Goal: Transaction & Acquisition: Obtain resource

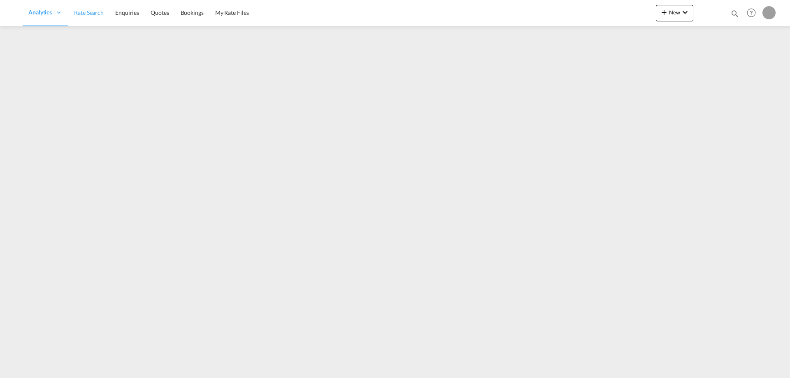
click at [102, 14] on span "Rate Search" at bounding box center [89, 12] width 30 height 7
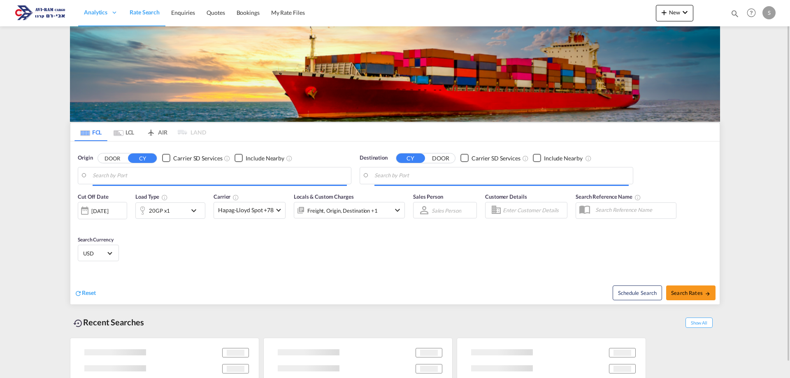
type input "[GEOGRAPHIC_DATA], NLRTM"
type input "Ashdod, ILASH"
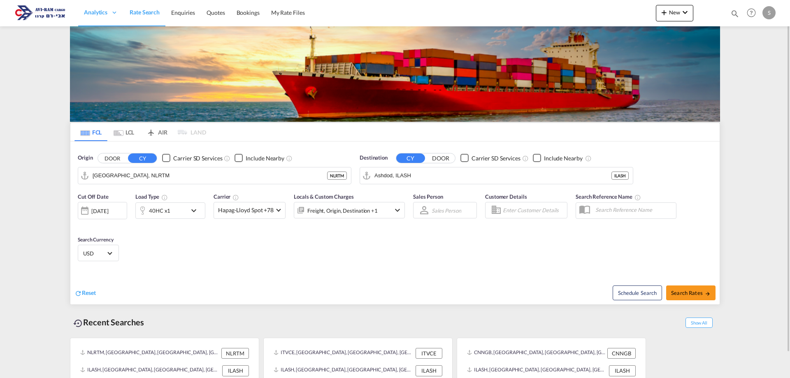
drag, startPoint x: 128, startPoint y: 131, endPoint x: 132, endPoint y: 152, distance: 21.4
click at [128, 130] on md-tab-item "LCL" at bounding box center [123, 132] width 33 height 18
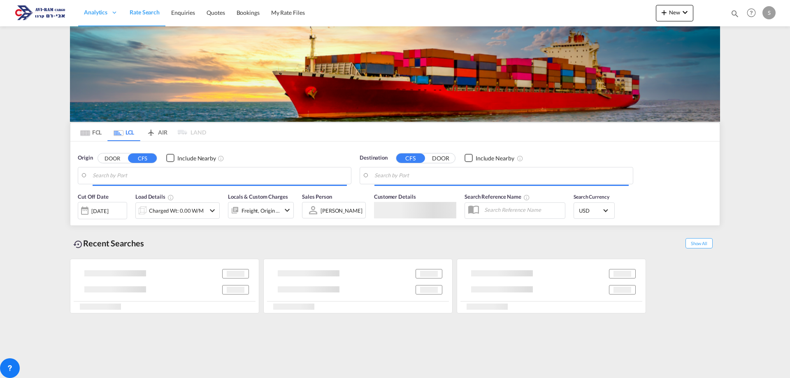
type input "[GEOGRAPHIC_DATA], TRIST"
type input "Ashdod, ILASH"
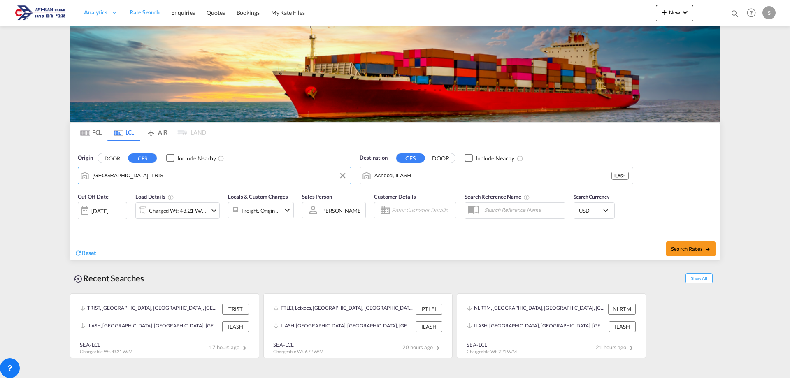
click at [128, 174] on input "[GEOGRAPHIC_DATA], TRIST" at bounding box center [220, 175] width 254 height 12
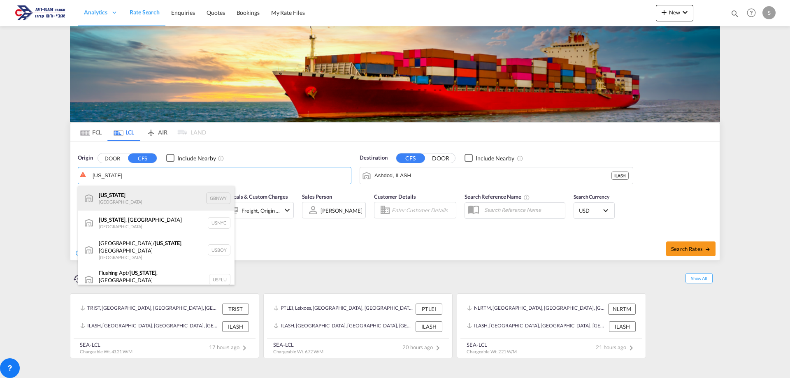
click at [134, 198] on div "[US_STATE] [GEOGRAPHIC_DATA] GBNWY" at bounding box center [156, 198] width 156 height 25
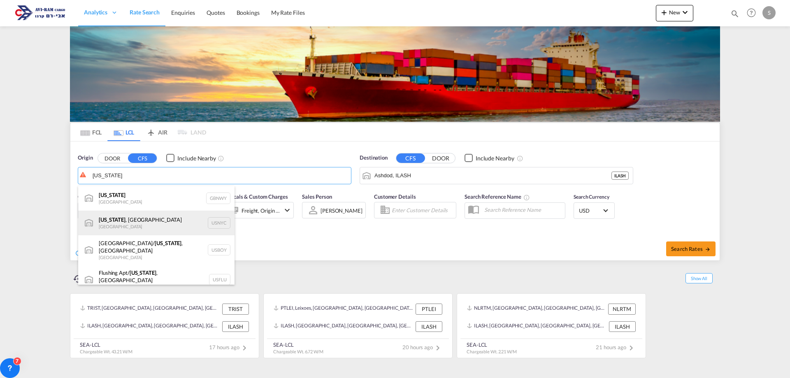
click at [143, 227] on div "[US_STATE] , [GEOGRAPHIC_DATA] [GEOGRAPHIC_DATA] USNYC" at bounding box center [156, 223] width 156 height 25
type input "[US_STATE], [GEOGRAPHIC_DATA], USNYC"
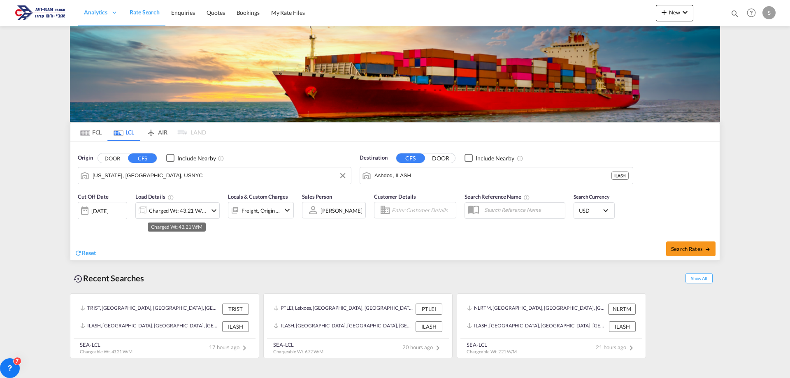
click at [186, 215] on div "Charged Wt: 43.21 W/M" at bounding box center [178, 211] width 58 height 12
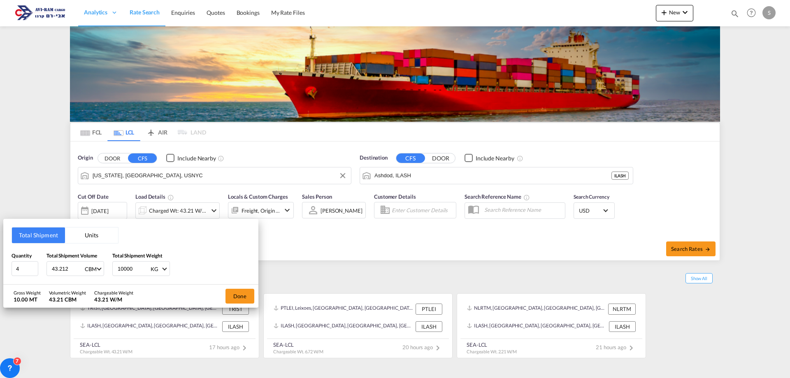
click at [98, 235] on button "Units" at bounding box center [91, 235] width 53 height 16
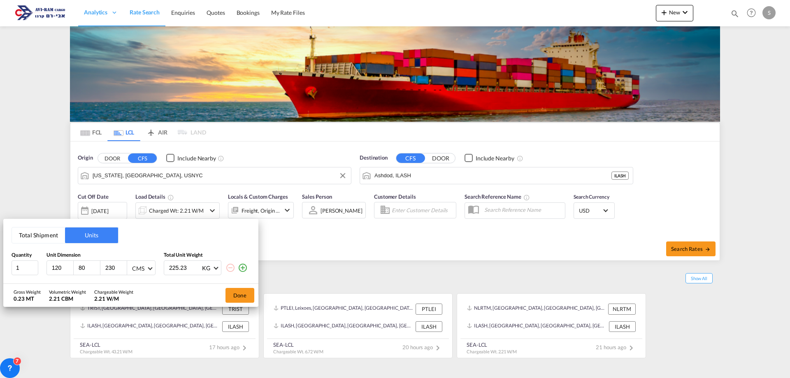
click at [141, 267] on div "CMS" at bounding box center [138, 268] width 12 height 7
click at [143, 288] on div "Inches" at bounding box center [140, 288] width 16 height 8
drag, startPoint x: 60, startPoint y: 268, endPoint x: 46, endPoint y: 276, distance: 15.7
click at [47, 273] on div "120" at bounding box center [60, 268] width 27 height 14
type input "48"
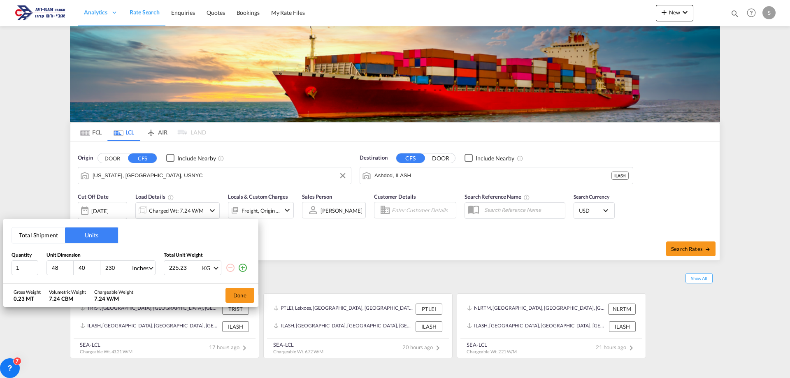
type input "40"
type input "63"
type input "119"
drag, startPoint x: 243, startPoint y: 268, endPoint x: 220, endPoint y: 278, distance: 25.6
click at [243, 267] on md-icon "icon-plus-circle-outline" at bounding box center [243, 268] width 10 height 10
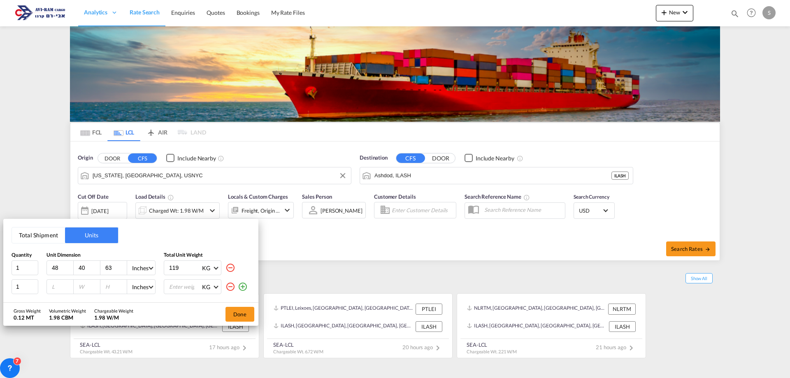
click at [56, 288] on input "number" at bounding box center [62, 286] width 22 height 7
type input "48"
type input "40"
type input "72"
type input "473"
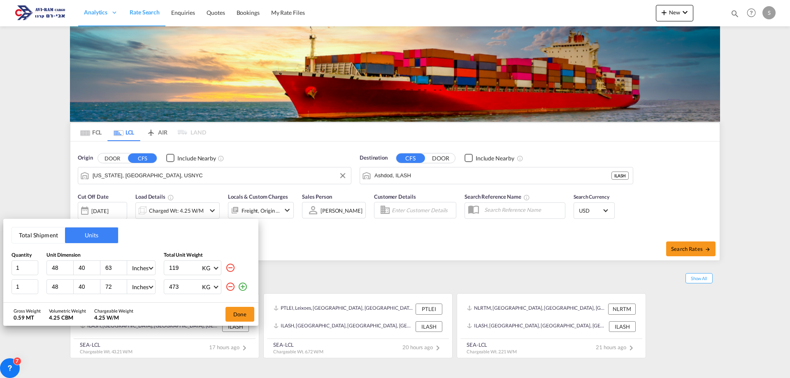
click at [242, 286] on md-icon "icon-plus-circle-outline" at bounding box center [243, 287] width 10 height 10
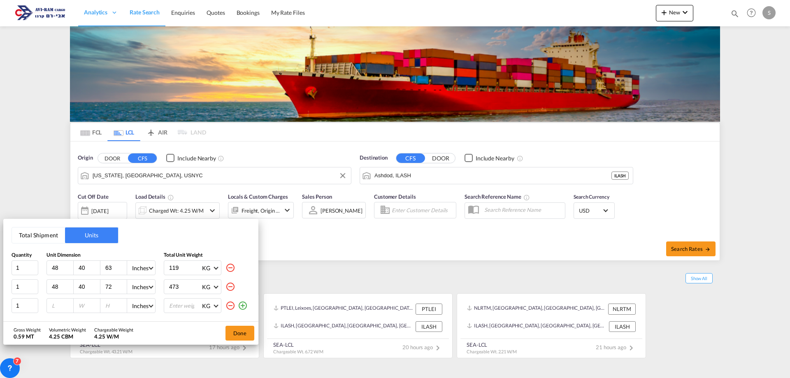
click at [244, 307] on md-icon "icon-plus-circle-outline" at bounding box center [243, 306] width 10 height 10
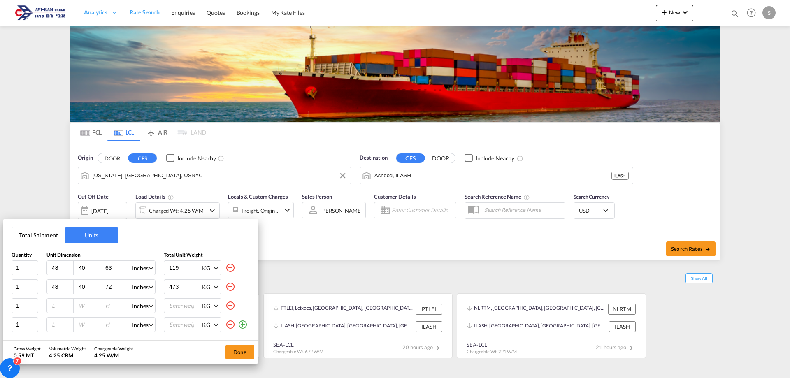
click at [52, 303] on input "number" at bounding box center [62, 305] width 22 height 7
type input "48"
type input "40"
type input "72"
type input "623"
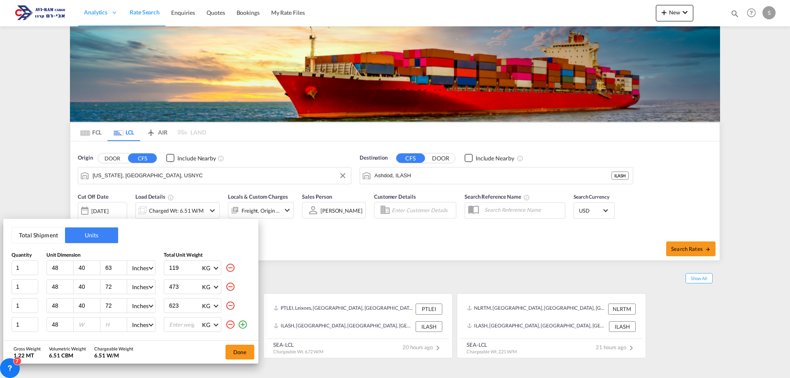
type input "48"
type input "40"
type input "61"
type input "675"
click at [234, 353] on button "Done" at bounding box center [239, 352] width 29 height 15
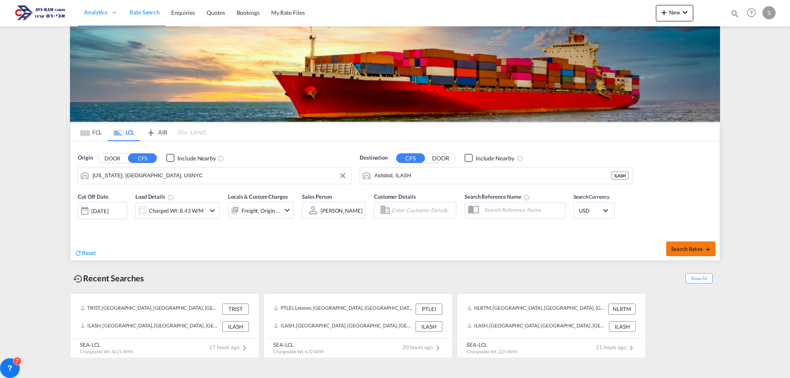
click at [680, 244] on button "Search Rates" at bounding box center [690, 248] width 49 height 15
type input "USNYC to ILASH / [DATE]"
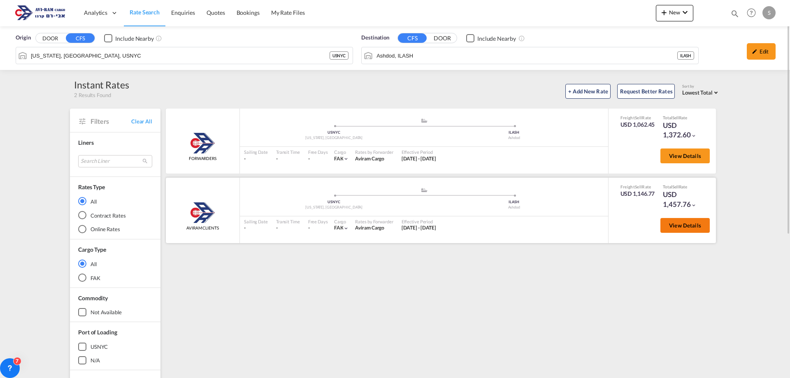
click at [687, 221] on button "View Details" at bounding box center [684, 225] width 49 height 15
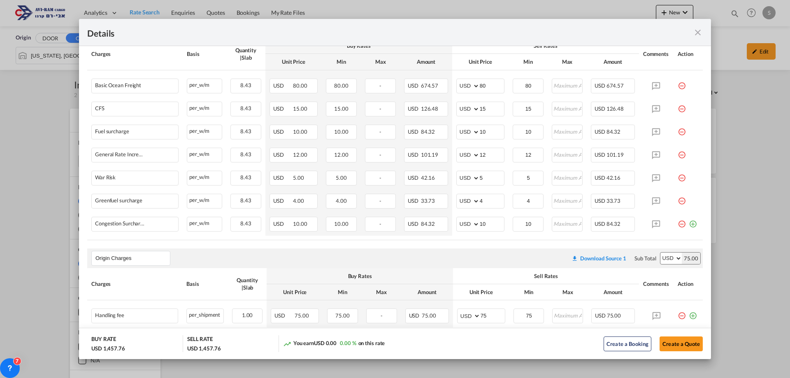
scroll to position [204, 0]
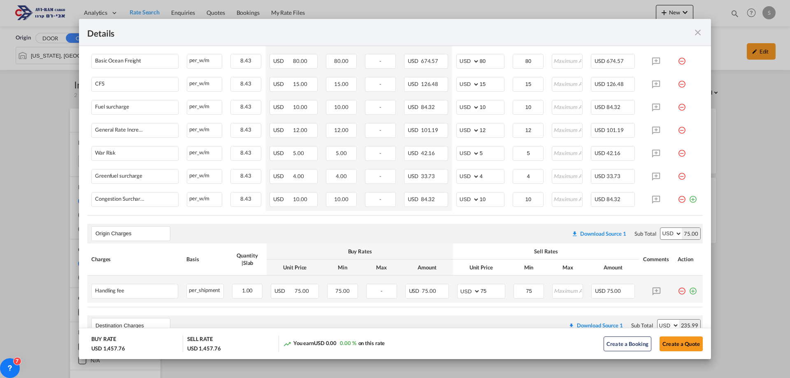
drag, startPoint x: 687, startPoint y: 294, endPoint x: 668, endPoint y: 290, distance: 19.0
click at [689, 292] on md-icon "icon-plus-circle-outline green-400-fg" at bounding box center [693, 288] width 8 height 8
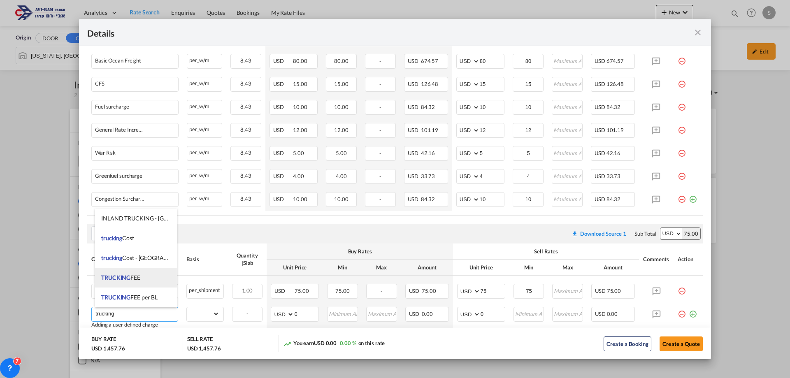
click at [131, 274] on li "TRUCKING FEE" at bounding box center [136, 278] width 82 height 20
type input "TRUCKING FEE"
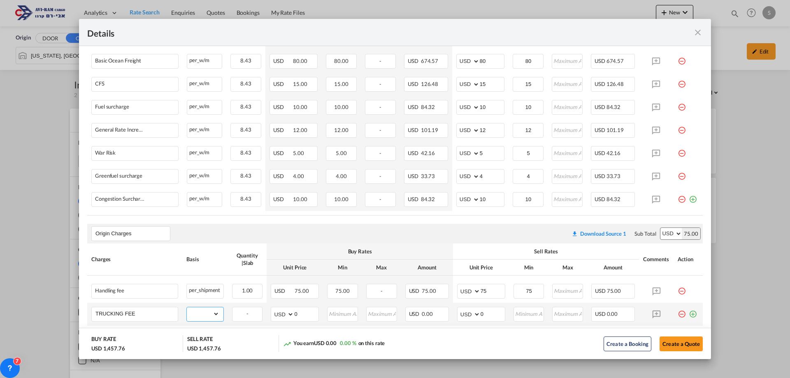
drag, startPoint x: 202, startPoint y: 315, endPoint x: 203, endPoint y: 307, distance: 8.2
click at [202, 315] on select "gross_weight volumetric_weight per_shipment per_bl per_km per_hawb per_kg flat …" at bounding box center [203, 313] width 32 height 13
select select "per_shipment"
click at [187, 307] on select "gross_weight volumetric_weight per_shipment per_bl per_km per_hawb per_kg flat …" at bounding box center [203, 313] width 32 height 13
drag, startPoint x: 487, startPoint y: 312, endPoint x: 466, endPoint y: 311, distance: 21.0
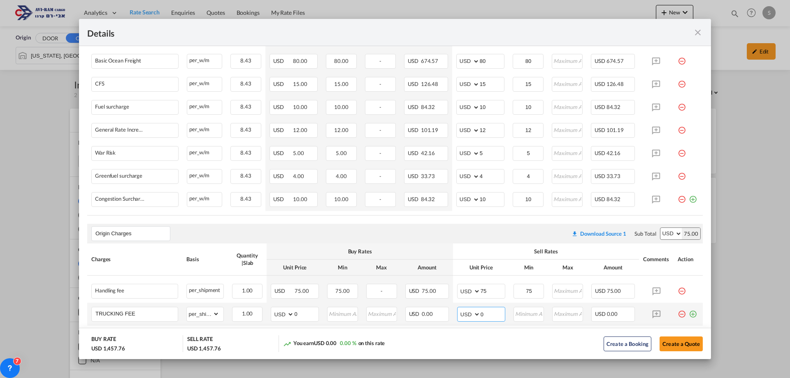
click at [466, 311] on md-input-container "AED AFN ALL AMD ANG AOA ARS AUD AWG AZN BAM BBD BDT BGN BHD BIF BMD BND [PERSON…" at bounding box center [481, 314] width 48 height 15
type input "399"
click at [691, 343] on button "Create a Quote" at bounding box center [680, 343] width 43 height 15
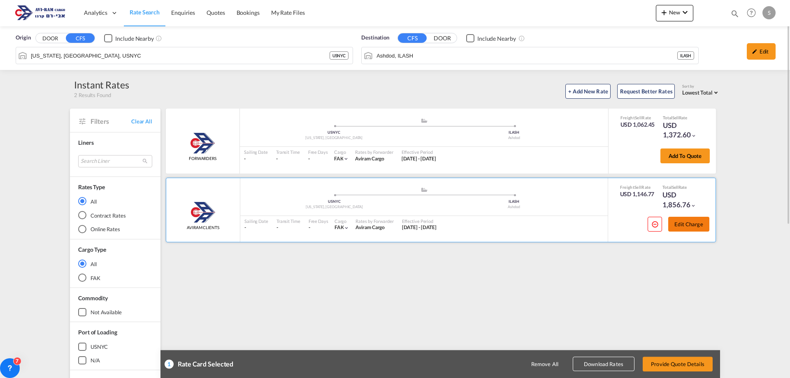
click at [679, 230] on button "Edit Charge" at bounding box center [688, 224] width 41 height 15
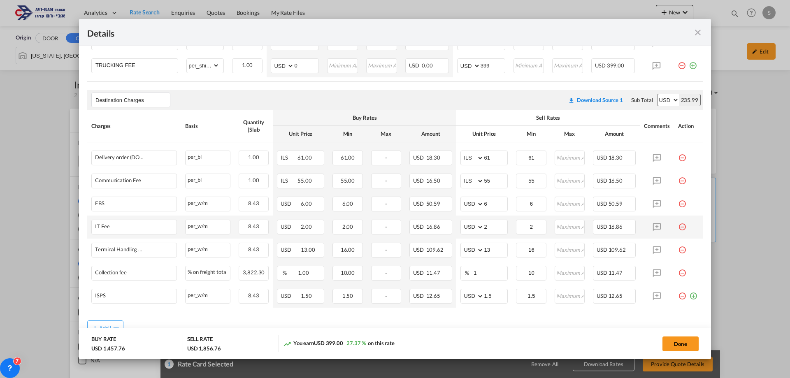
scroll to position [485, 0]
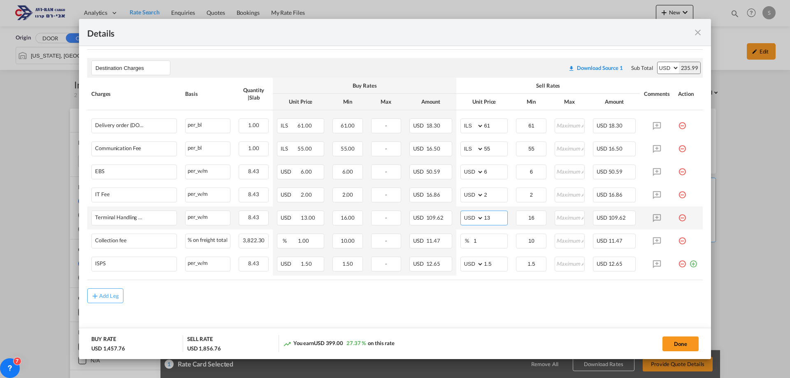
drag, startPoint x: 493, startPoint y: 217, endPoint x: 472, endPoint y: 216, distance: 21.0
click at [472, 215] on md-input-container "AED AFN ALL AMD ANG AOA ARS AUD AWG AZN BAM BBD BDT BGN BHD BIF BMD BND [PERSON…" at bounding box center [483, 218] width 47 height 15
type input "16"
drag, startPoint x: 488, startPoint y: 124, endPoint x: 452, endPoint y: 118, distance: 36.3
click at [456, 118] on td "AED AFN ALL AMD ANG AOA ARS AUD AWG AZN BAM BBD BDT BGN BHD BIF BMD BND [PERSON…" at bounding box center [484, 123] width 56 height 27
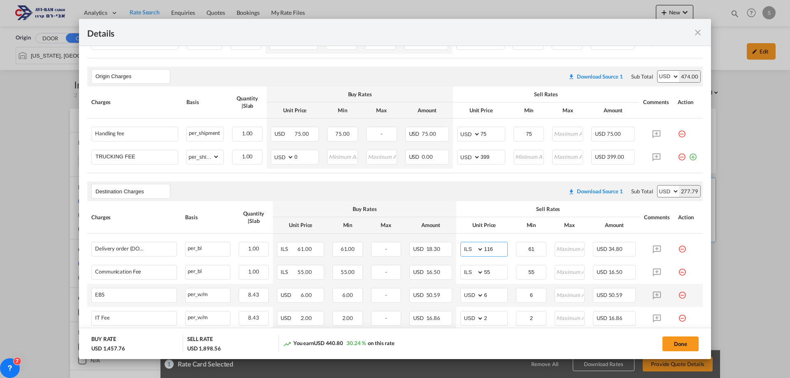
scroll to position [402, 0]
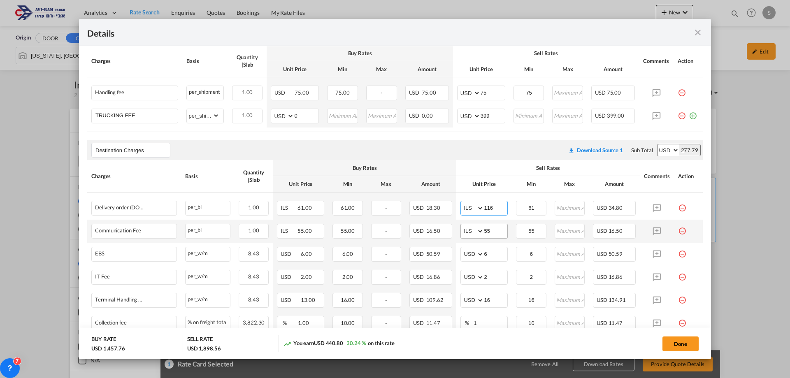
type input "116"
drag, startPoint x: 491, startPoint y: 227, endPoint x: 455, endPoint y: 229, distance: 35.4
click at [456, 229] on td "AED AFN ALL AMD ANG AOA ARS AUD AWG AZN BAM BBD BDT BGN BHD BIF BMD BND [PERSON…" at bounding box center [484, 231] width 56 height 23
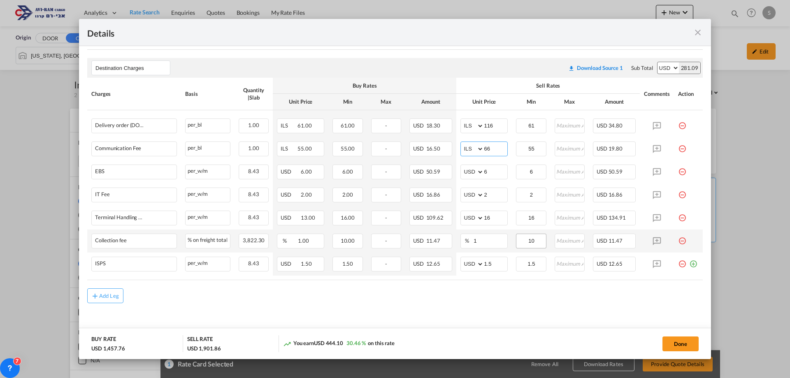
type input "66"
click at [536, 236] on input "10" at bounding box center [531, 240] width 29 height 12
drag, startPoint x: 535, startPoint y: 237, endPoint x: 512, endPoint y: 249, distance: 25.8
click at [516, 248] on md-input-container "10" at bounding box center [531, 241] width 30 height 15
type input "12"
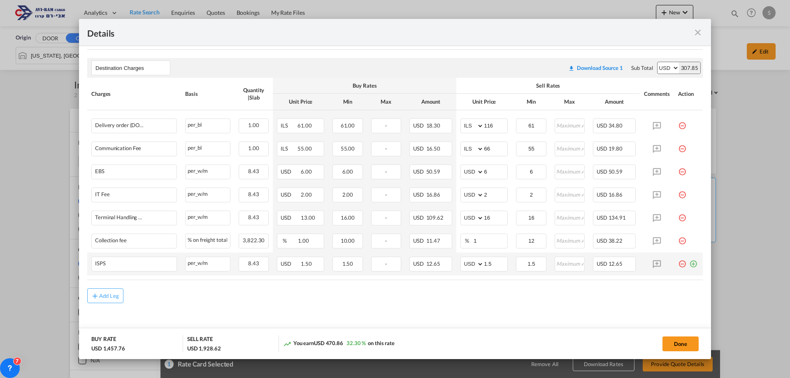
click at [689, 264] on md-icon "icon-plus-circle-outline green-400-fg" at bounding box center [693, 261] width 8 height 8
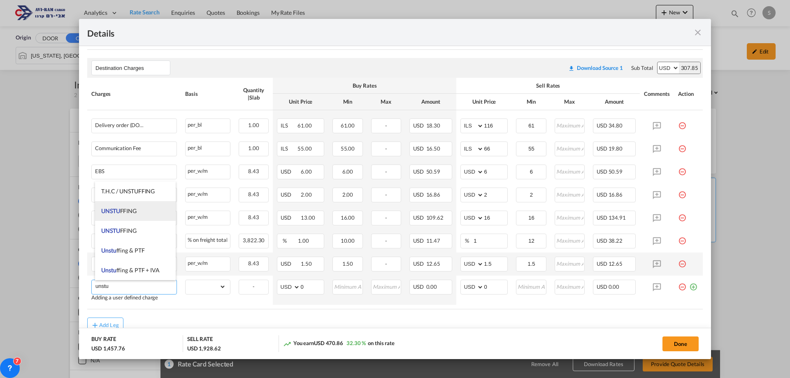
click at [138, 212] on li "UNSTU FFING" at bounding box center [135, 211] width 81 height 20
type input "UNSTUFFING"
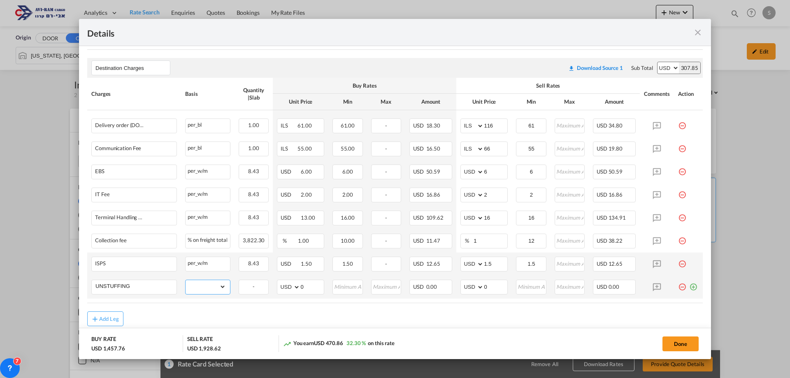
drag, startPoint x: 205, startPoint y: 285, endPoint x: 206, endPoint y: 281, distance: 4.2
click at [205, 285] on select "gross_weight volumetric_weight per_shipment per_bl per_km per_hawb per_kg flat …" at bounding box center [206, 286] width 40 height 13
select select "per_ton"
click at [186, 280] on select "gross_weight volumetric_weight per_shipment per_bl per_km per_hawb per_kg flat …" at bounding box center [206, 286] width 40 height 13
drag, startPoint x: 488, startPoint y: 283, endPoint x: 471, endPoint y: 292, distance: 18.9
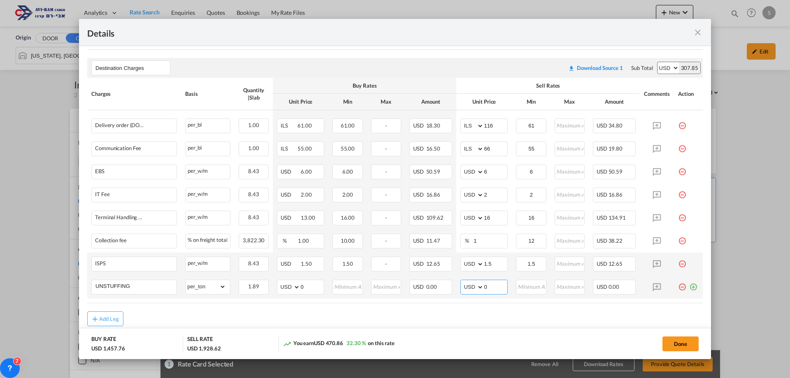
click at [472, 290] on md-input-container "AED AFN ALL AMD ANG AOA ARS AUD AWG AZN BAM BBD BDT BGN BHD BIF BMD BND [PERSON…" at bounding box center [483, 287] width 47 height 15
type input "11.6"
type input "12"
click at [672, 347] on button "Done" at bounding box center [680, 343] width 36 height 15
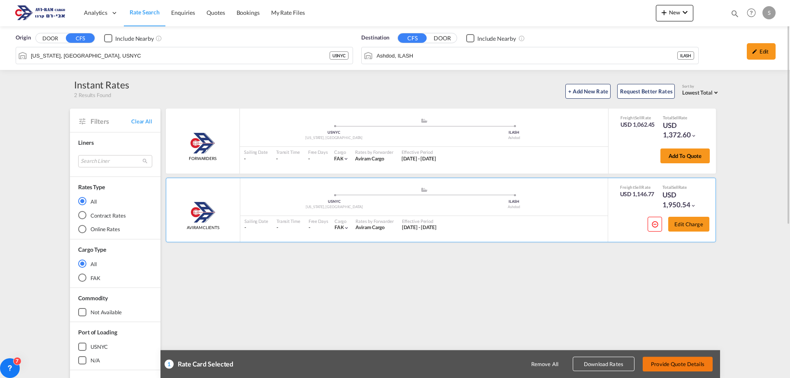
click at [680, 365] on button "Provide Quote Details" at bounding box center [677, 364] width 70 height 15
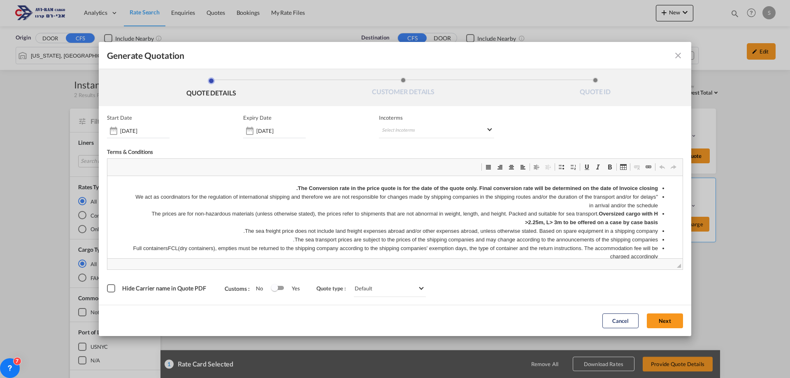
scroll to position [0, 0]
click at [398, 131] on md-select "Select Incoterms" at bounding box center [436, 130] width 115 height 15
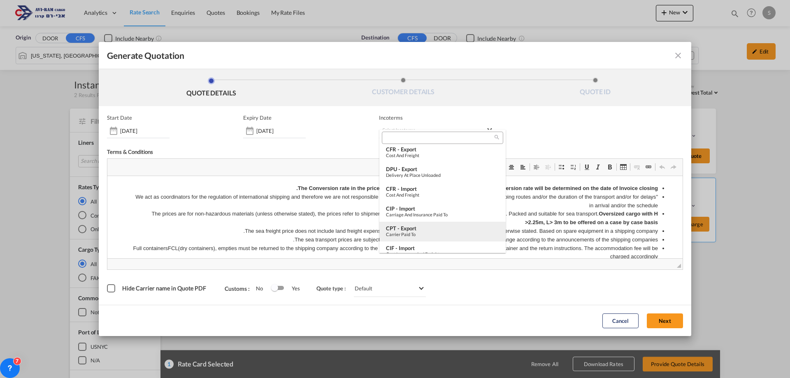
scroll to position [165, 0]
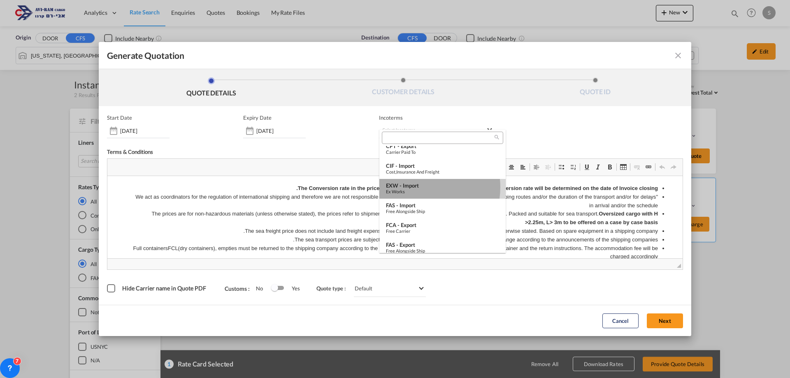
drag, startPoint x: 420, startPoint y: 187, endPoint x: 318, endPoint y: 19, distance: 196.9
click at [420, 187] on div "EXW - import" at bounding box center [442, 185] width 113 height 7
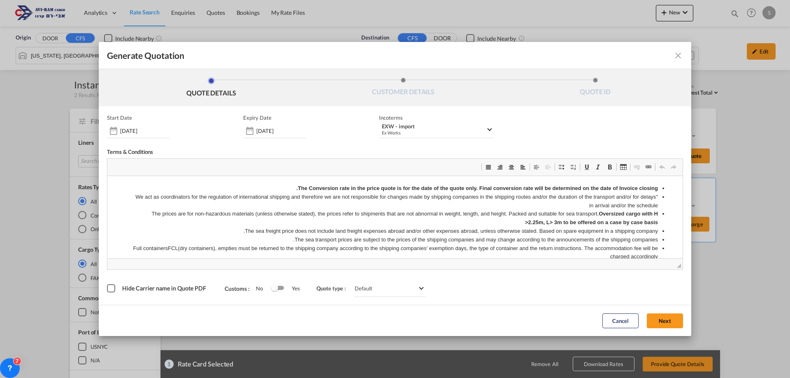
click at [662, 318] on button "Next" at bounding box center [665, 320] width 36 height 15
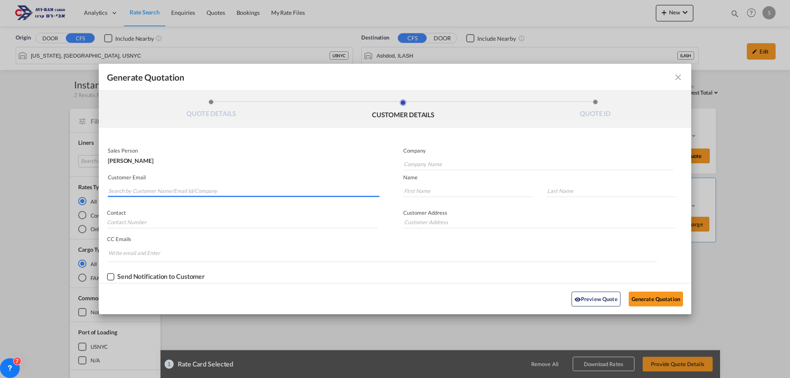
click at [202, 194] on input "Search by Customer Name/Email Id/Company" at bounding box center [243, 191] width 271 height 12
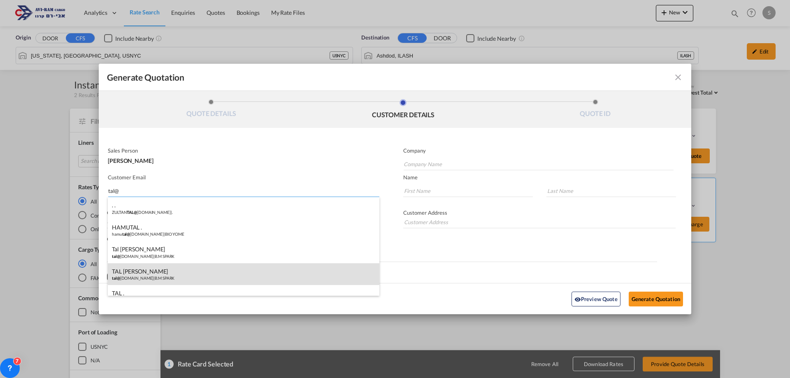
type input "tal@"
click at [181, 264] on div "TAL [PERSON_NAME] tal@ [DOMAIN_NAME] | B.M SPARK" at bounding box center [243, 274] width 271 height 22
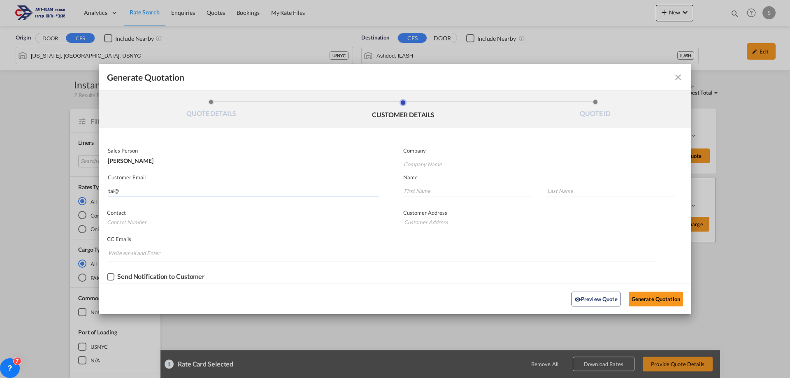
type input "B.M SPARK"
type input "[EMAIL_ADDRESS][DOMAIN_NAME]"
type input "TAL"
type input "[PERSON_NAME]"
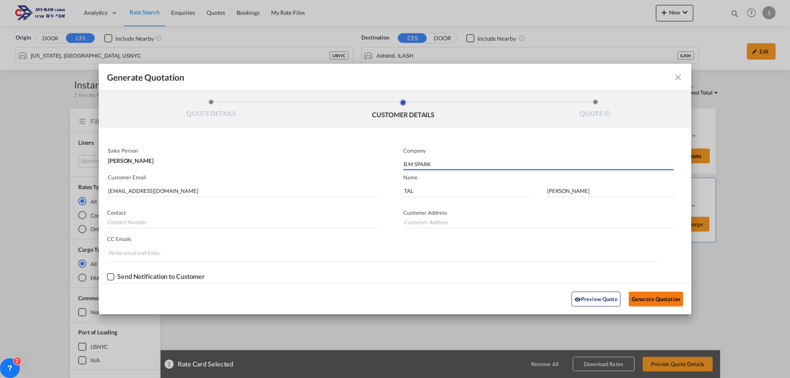
click at [639, 306] on button "Generate Quotation" at bounding box center [656, 299] width 54 height 15
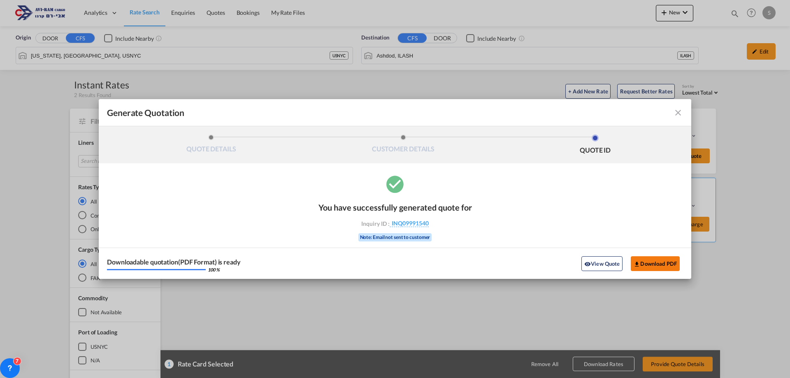
click at [668, 266] on button "Download PDF" at bounding box center [655, 263] width 49 height 15
click at [679, 111] on md-icon "icon-close fg-AAA8AD cursor m-0" at bounding box center [678, 113] width 10 height 10
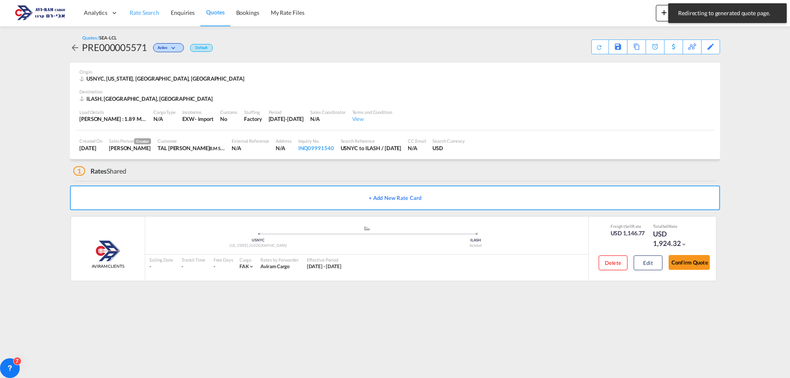
click at [141, 15] on span "Rate Search" at bounding box center [145, 12] width 30 height 7
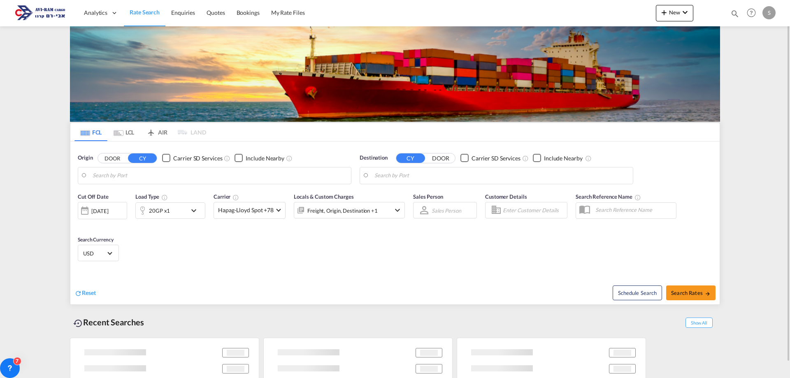
click at [129, 132] on md-tab-item "LCL" at bounding box center [123, 132] width 33 height 18
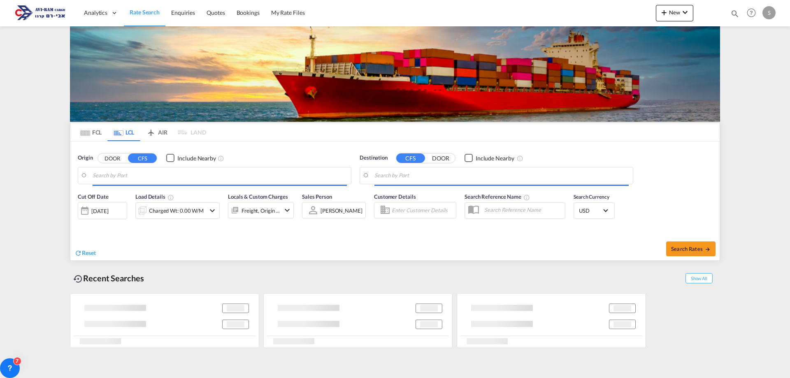
type input "[US_STATE], [GEOGRAPHIC_DATA], USNYC"
type input "Ashdod, ILASH"
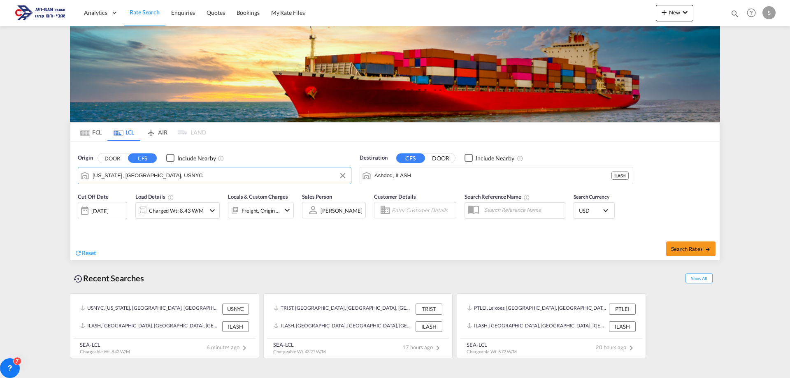
click at [136, 174] on input "[US_STATE], [GEOGRAPHIC_DATA], USNYC" at bounding box center [220, 175] width 254 height 12
click at [137, 196] on div "Barcelona Spain ESBCN" at bounding box center [156, 198] width 156 height 25
type input "[GEOGRAPHIC_DATA], ESBCN"
click at [185, 209] on div "Charged Wt: 8.43 W/M" at bounding box center [176, 211] width 55 height 12
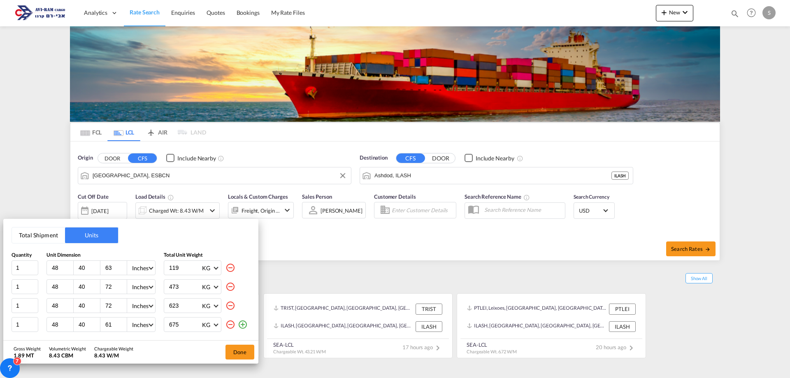
click at [35, 235] on button "Total Shipment" at bounding box center [38, 235] width 53 height 16
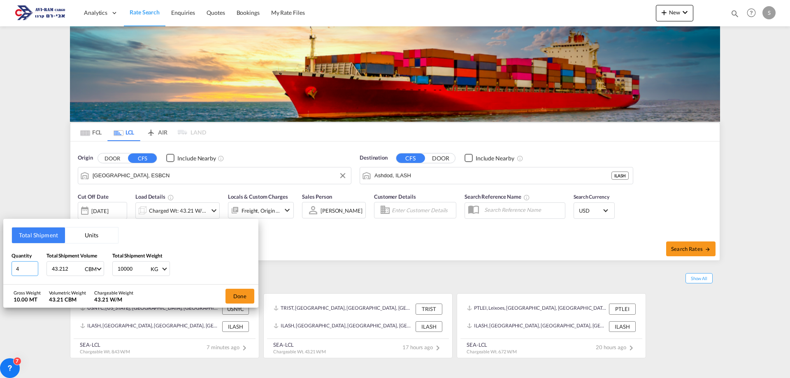
drag, startPoint x: 23, startPoint y: 269, endPoint x: 12, endPoint y: 270, distance: 10.7
click at [12, 270] on input "4" at bounding box center [25, 268] width 27 height 15
type input "6.72"
type input "3840"
click at [244, 294] on button "Done" at bounding box center [239, 296] width 29 height 15
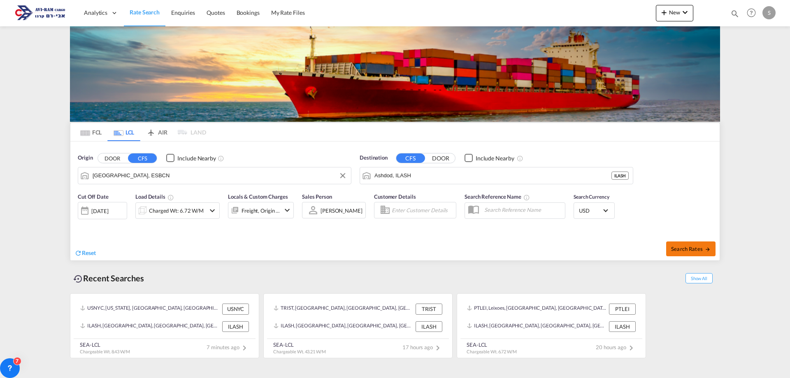
click at [687, 245] on button "Search Rates" at bounding box center [690, 248] width 49 height 15
type input "ESBCN to ILASH / [DATE]"
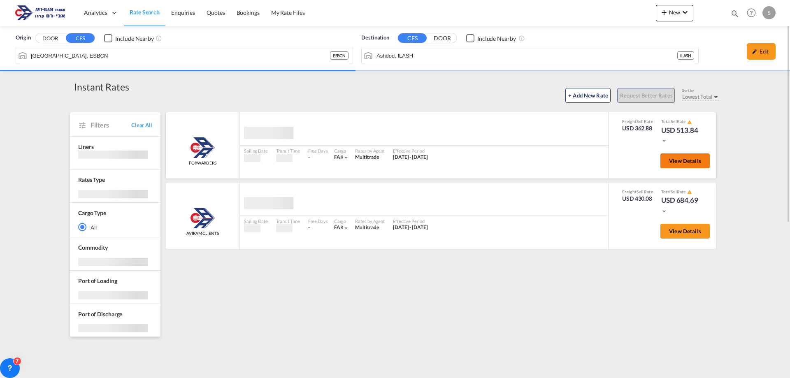
click at [684, 163] on span "View Details" at bounding box center [685, 161] width 32 height 7
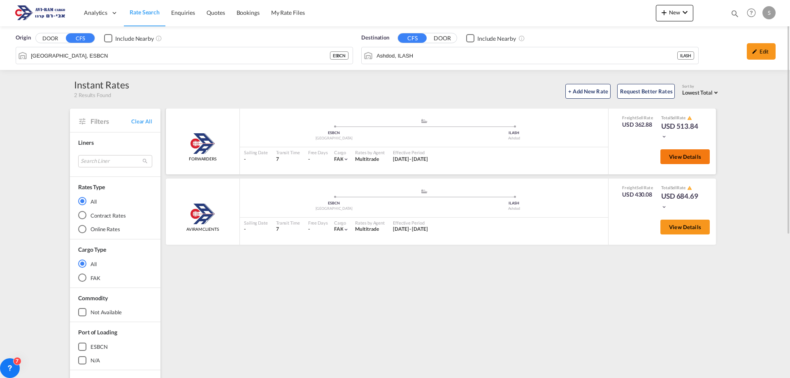
click at [670, 158] on span "View Details" at bounding box center [685, 156] width 32 height 7
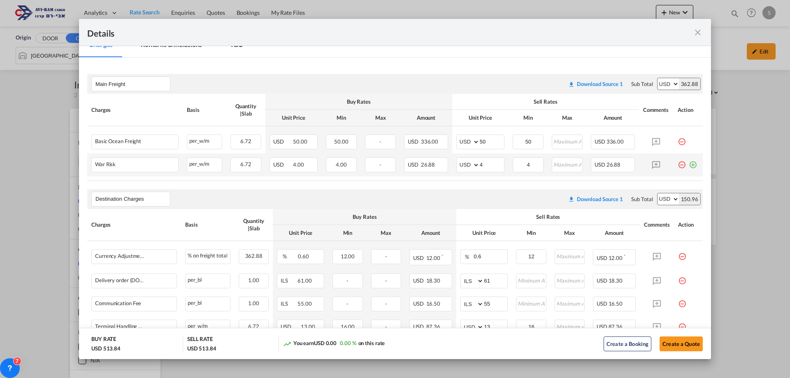
scroll to position [165, 0]
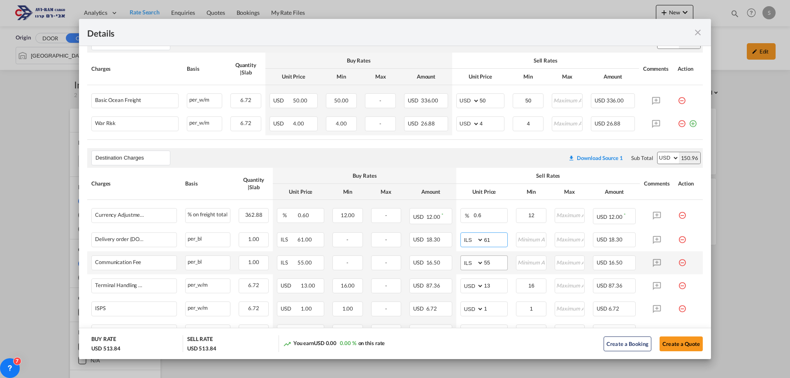
drag, startPoint x: 481, startPoint y: 239, endPoint x: 460, endPoint y: 258, distance: 28.8
click at [459, 248] on td "AED AFN ALL AMD ANG AOA ARS AUD AWG AZN BAM BBD BDT BGN BHD BIF BMD BND [PERSON…" at bounding box center [484, 239] width 56 height 23
type input "116"
type input "66"
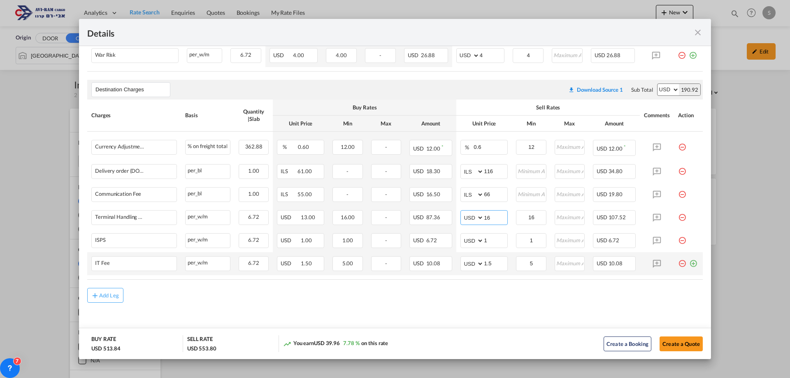
type input "16"
click at [689, 264] on md-icon "icon-plus-circle-outline green-400-fg" at bounding box center [693, 260] width 8 height 8
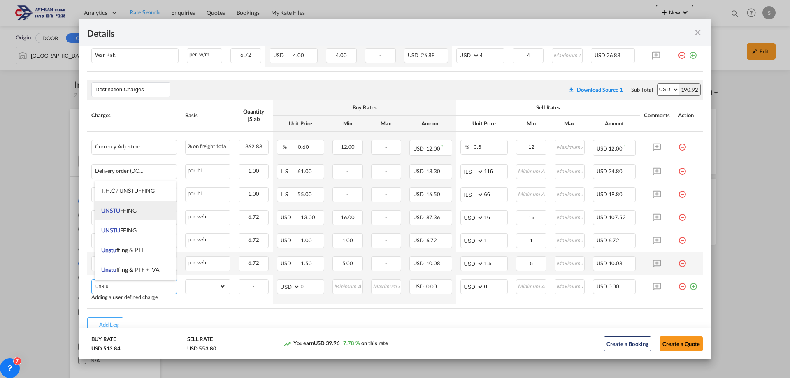
click at [139, 209] on li "UNSTU FFING" at bounding box center [135, 211] width 81 height 20
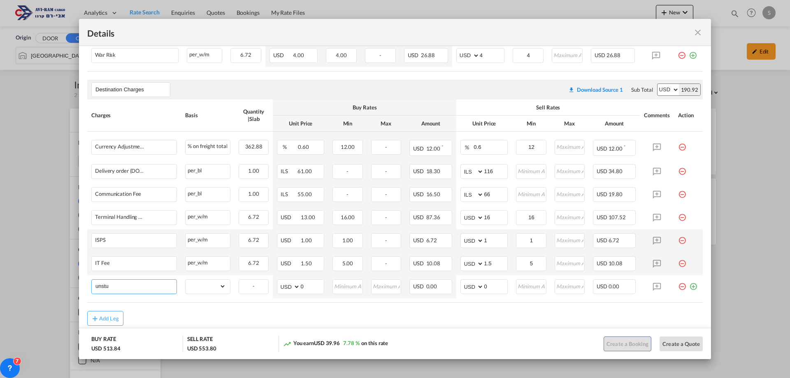
type input "UNSTUFFING"
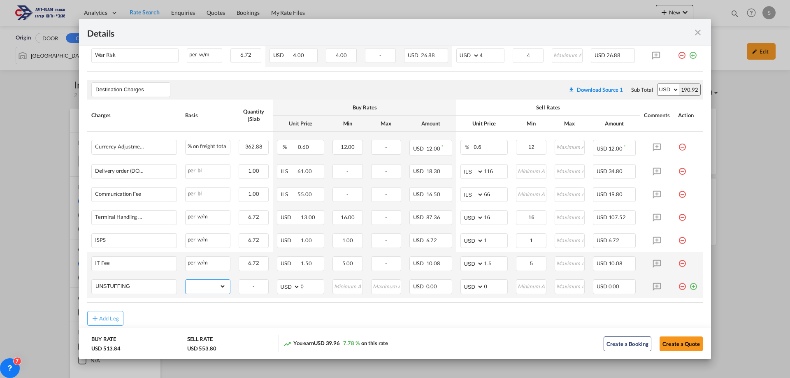
click at [197, 285] on select "gross_weight volumetric_weight per_shipment per_bl per_km per_hawb per_kg flat …" at bounding box center [206, 286] width 40 height 13
select select "per_ton"
click at [186, 280] on select "gross_weight volumetric_weight per_shipment per_bl per_km per_hawb per_kg flat …" at bounding box center [206, 286] width 40 height 13
drag, startPoint x: 489, startPoint y: 284, endPoint x: 468, endPoint y: 288, distance: 21.4
click at [469, 287] on md-input-container "AED AFN ALL AMD ANG AOA ARS AUD AWG AZN BAM BBD BDT BGN BHD BIF BMD BND [PERSON…" at bounding box center [483, 286] width 47 height 15
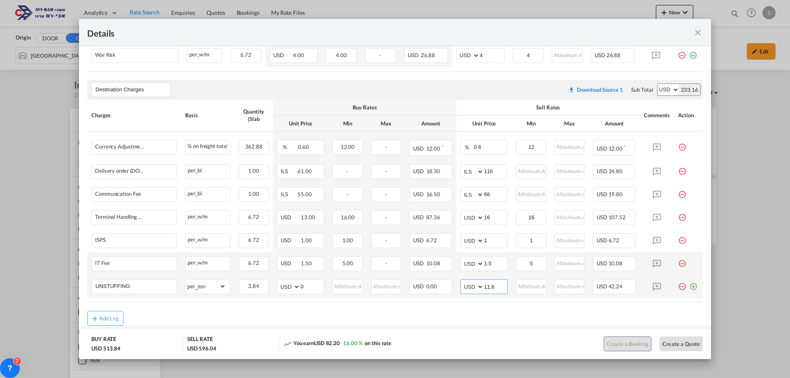
type input "11.6"
type input "12"
click at [104, 313] on button "Add Leg" at bounding box center [105, 318] width 36 height 15
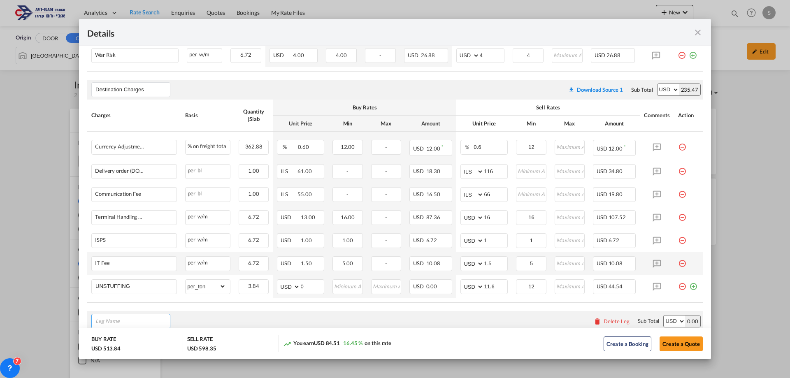
scroll to position [315, 0]
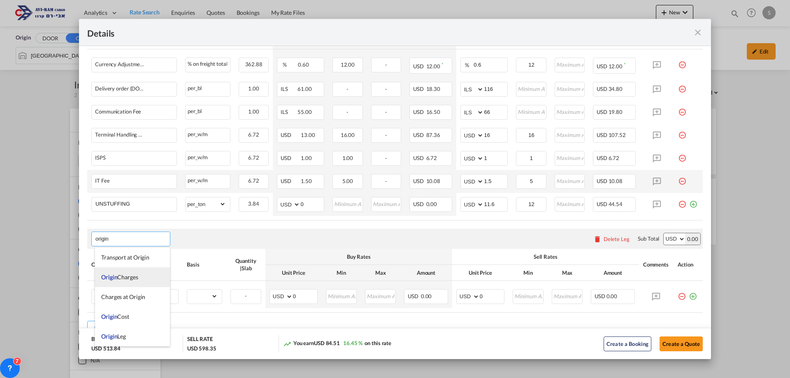
click at [135, 281] on li "Origin Charges" at bounding box center [132, 277] width 75 height 20
type input "Origin Charges"
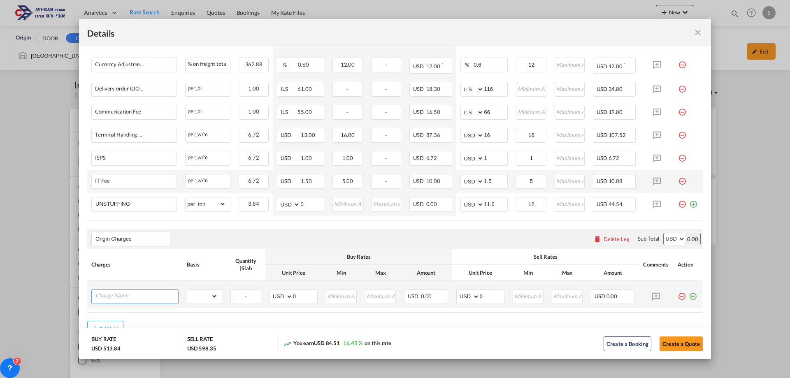
click at [133, 290] on input "Charge Name" at bounding box center [136, 296] width 83 height 12
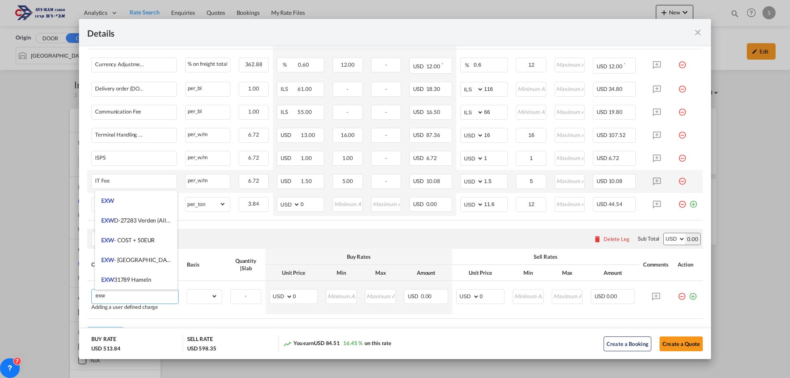
click at [132, 200] on li "EXW" at bounding box center [136, 201] width 82 height 20
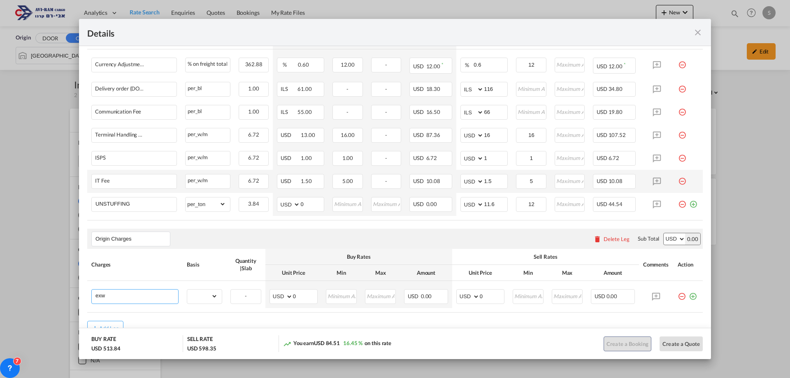
type input "EXW"
click at [213, 297] on select "gross_weight volumetric_weight per_shipment per_bl per_km per_hawb per_kg flat …" at bounding box center [202, 296] width 30 height 13
select select "per_shipment"
click at [187, 290] on select "gross_weight volumetric_weight per_shipment per_bl per_km per_hawb per_kg flat …" at bounding box center [202, 296] width 30 height 13
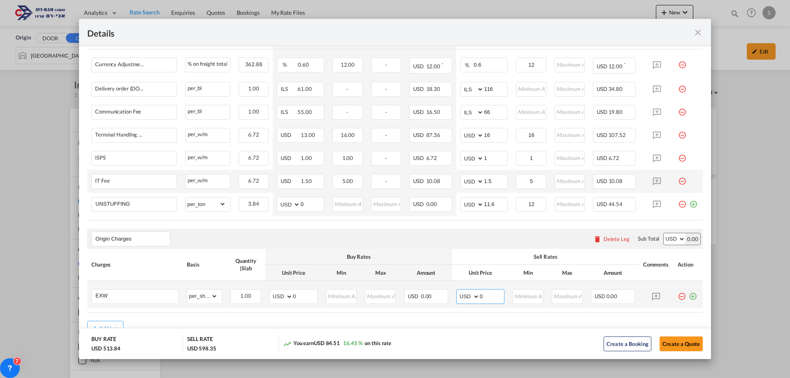
click at [466, 296] on select "AED AFN ALL AMD ANG AOA ARS AUD AWG AZN BAM BBD BDT BGN BHD BIF BMD BND [PERSON…" at bounding box center [468, 297] width 21 height 12
select select "string:EUR"
click at [458, 291] on select "AED AFN ALL AMD ANG AOA ARS AUD AWG AZN BAM BBD BDT BGN BHD BIF BMD BND [PERSON…" at bounding box center [468, 297] width 21 height 12
drag, startPoint x: 482, startPoint y: 297, endPoint x: 459, endPoint y: 300, distance: 23.3
click at [459, 300] on md-input-container "AED AFN ALL AMD ANG AOA ARS AUD AWG AZN BAM BBD BDT BGN BHD BIF BMD BND [PERSON…" at bounding box center [480, 296] width 48 height 15
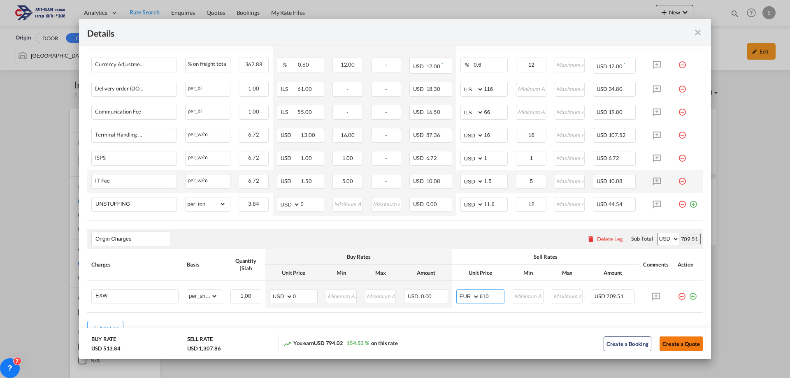
type input "610"
click at [682, 344] on button "Create a Quote" at bounding box center [680, 343] width 43 height 15
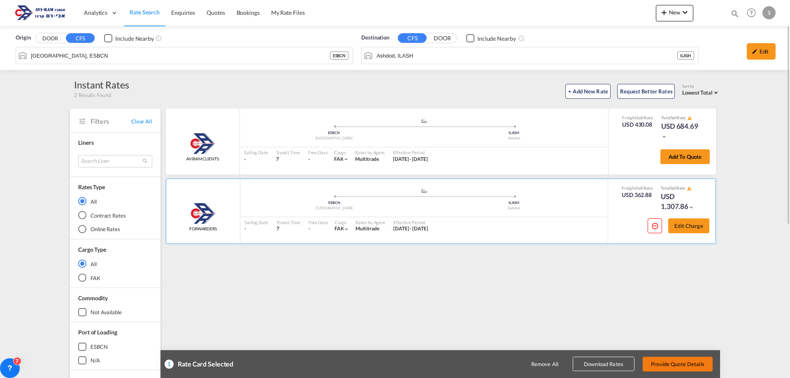
click at [684, 363] on button "Provide Quote Details" at bounding box center [677, 364] width 70 height 15
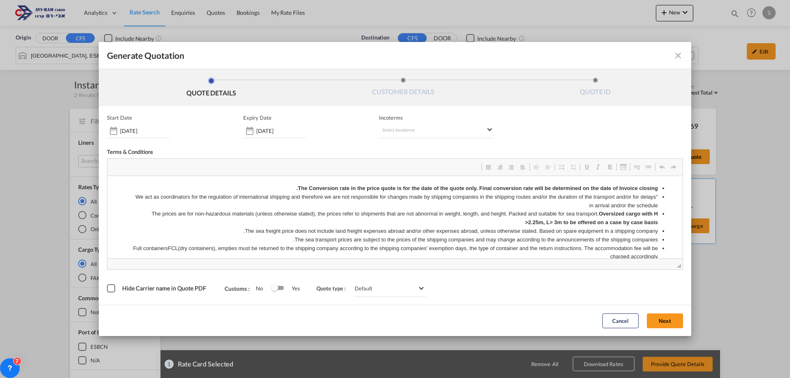
scroll to position [0, 0]
click at [414, 129] on md-select "Select Incoterms FOB - import Free on Board DDP - export Delivery Duty Paid DAP…" at bounding box center [436, 130] width 115 height 15
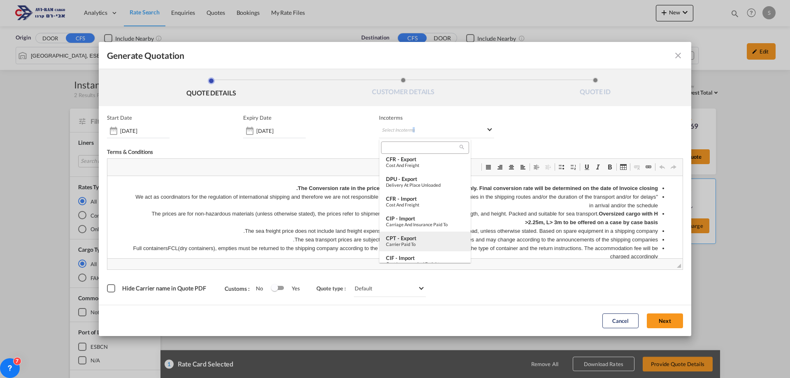
scroll to position [123, 0]
click at [413, 240] on div "Ex Works" at bounding box center [425, 242] width 78 height 5
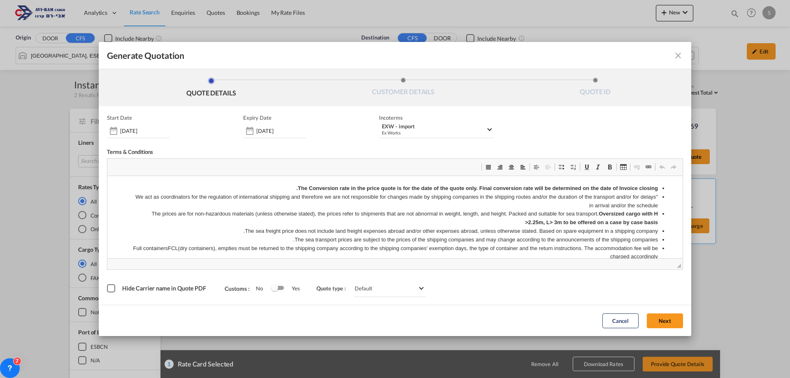
drag, startPoint x: 655, startPoint y: 321, endPoint x: 491, endPoint y: 265, distance: 173.8
click at [656, 321] on button "Next" at bounding box center [665, 320] width 36 height 15
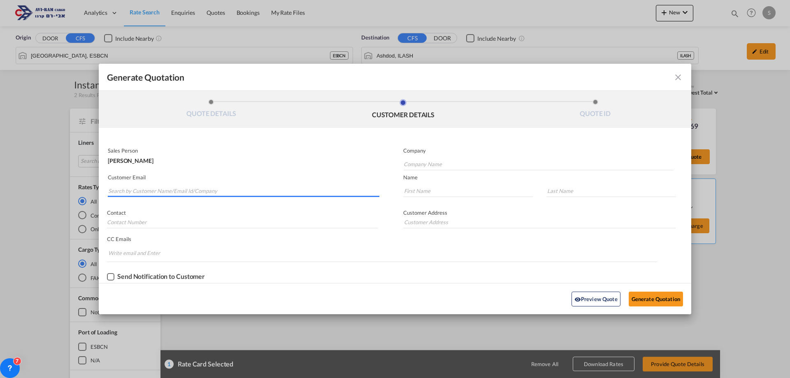
click at [204, 189] on input "Search by Customer Name/Email Id/Company" at bounding box center [243, 191] width 271 height 12
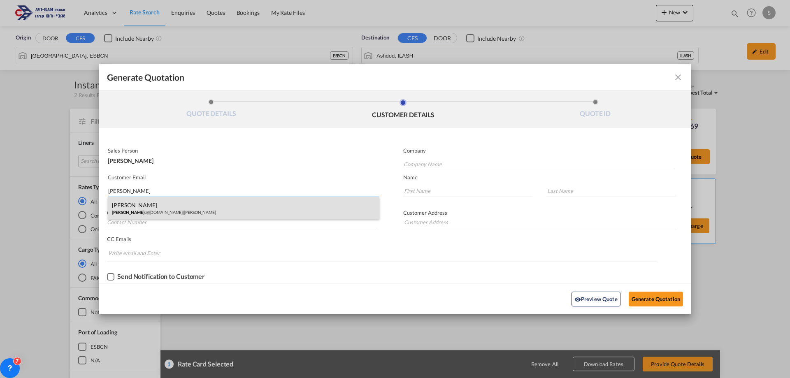
type input "[PERSON_NAME]"
click at [208, 208] on div "[PERSON_NAME] [PERSON_NAME] s@[DOMAIN_NAME] | [PERSON_NAME]" at bounding box center [243, 208] width 271 height 22
type input "[PERSON_NAME]"
type input "[EMAIL_ADDRESS][DOMAIN_NAME]"
type input "Arie"
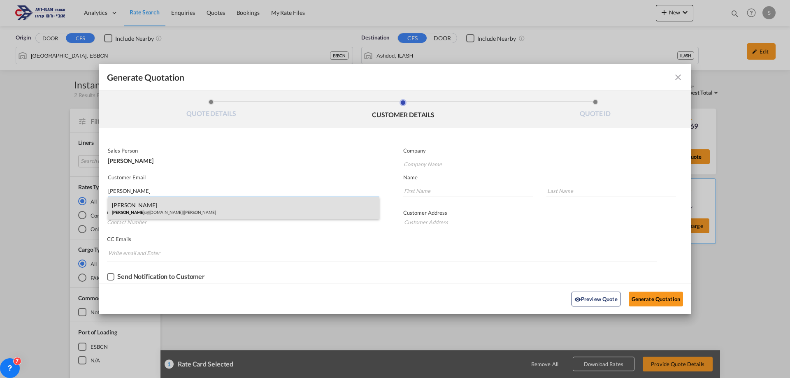
type input "Gueta"
type input "."
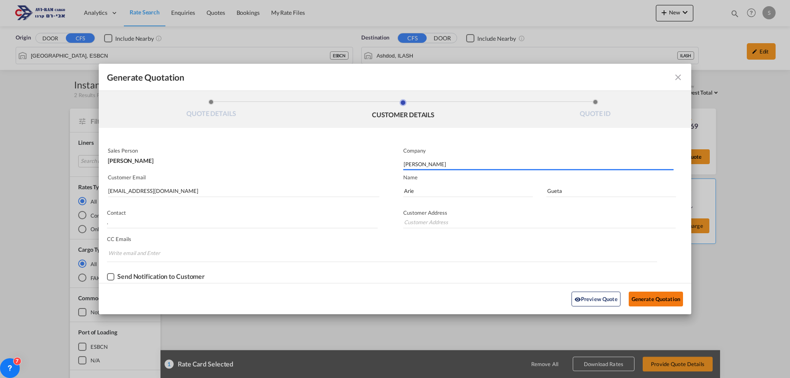
click at [641, 294] on button "Generate Quotation" at bounding box center [656, 299] width 54 height 15
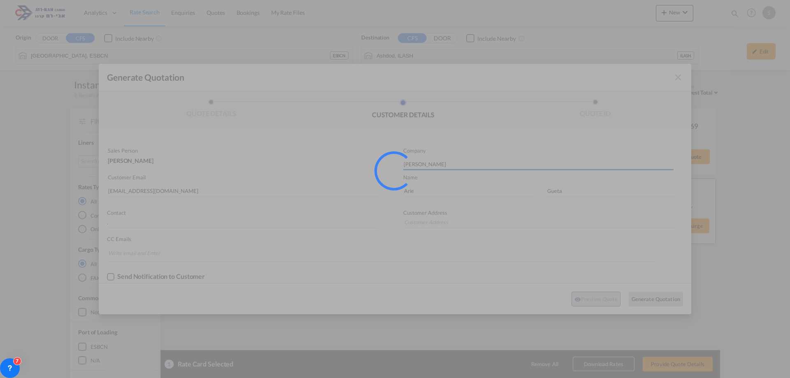
type input "."
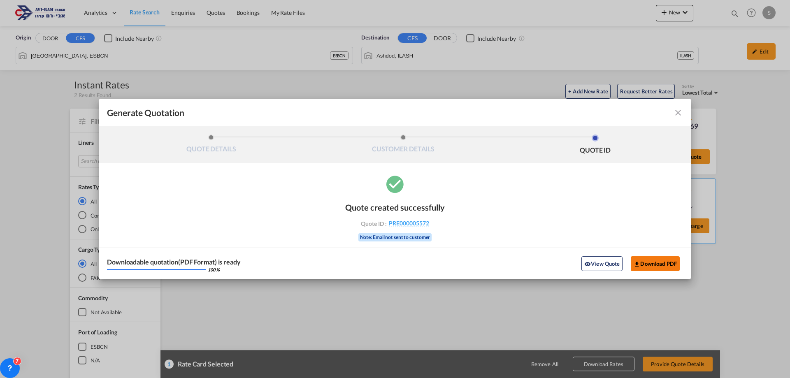
click at [671, 265] on button "Download PDF" at bounding box center [655, 263] width 49 height 15
